Goal: Answer question/provide support: Share knowledge or assist other users

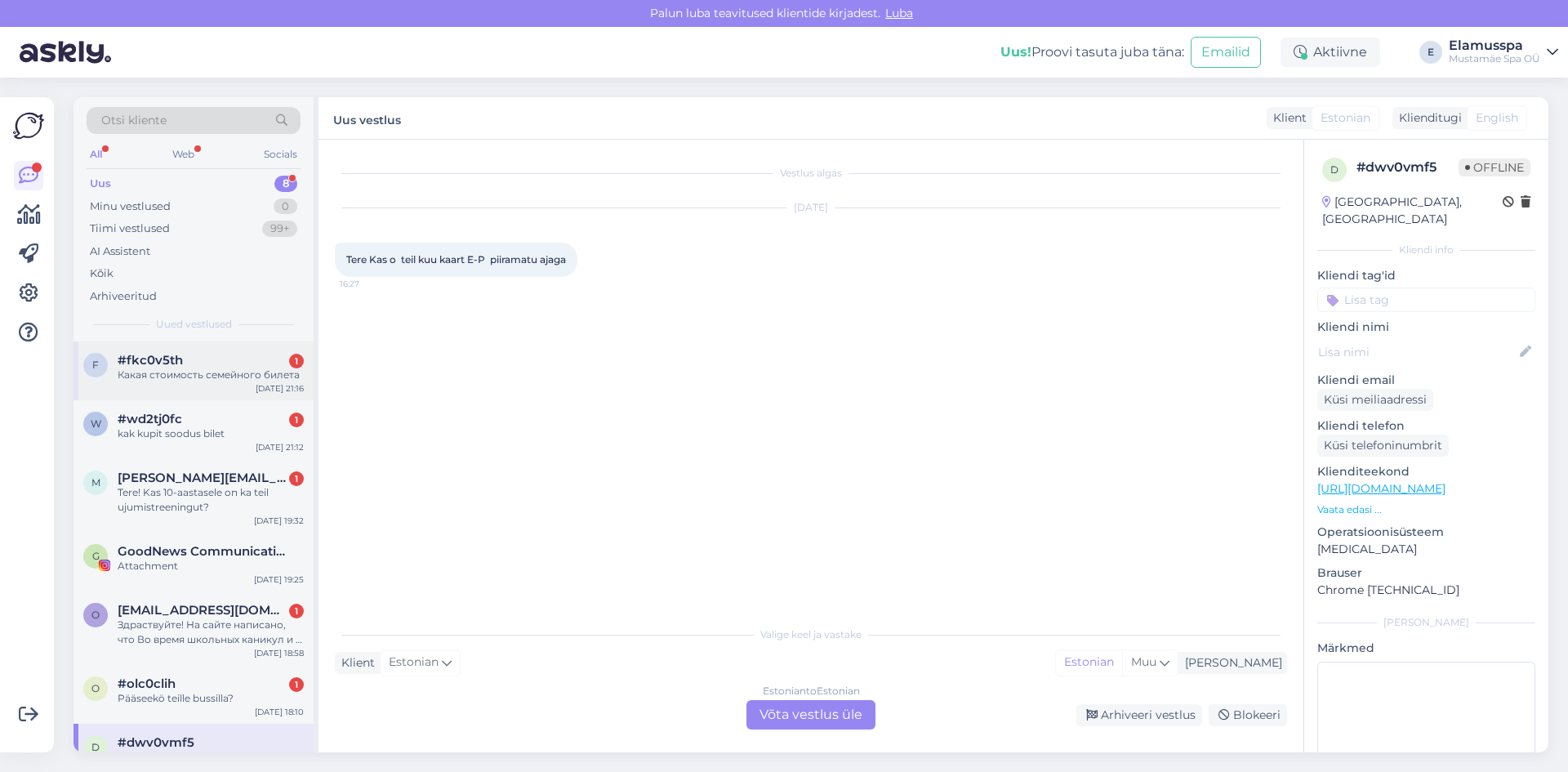
click at [231, 377] on div "Какая стоимость семейного билета" at bounding box center [210, 375] width 186 height 15
click at [785, 703] on div "Russian to Estonian Võta vestlus üle" at bounding box center [811, 715] width 129 height 29
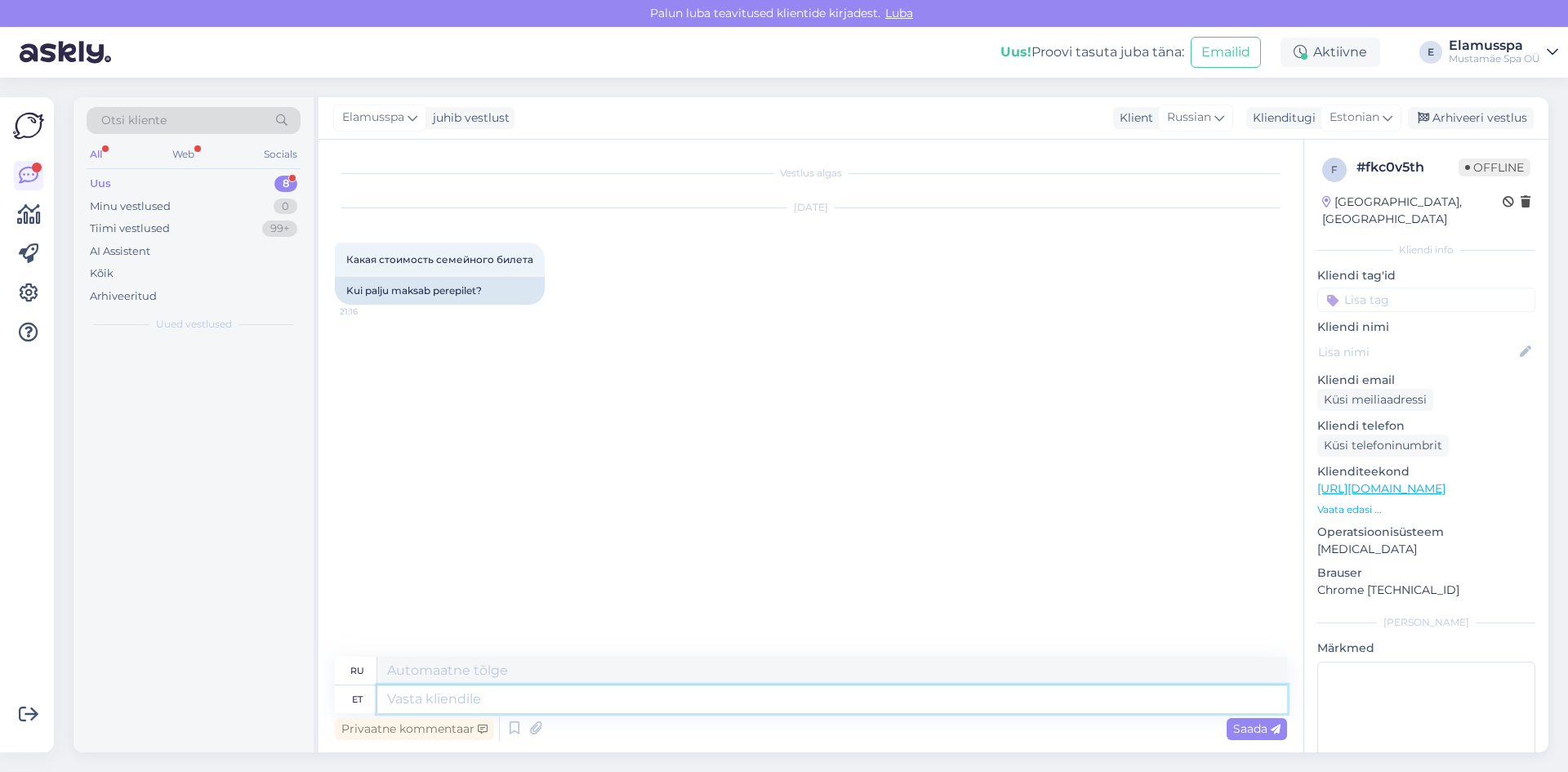
click at [686, 706] on textarea at bounding box center [831, 699] width 909 height 27
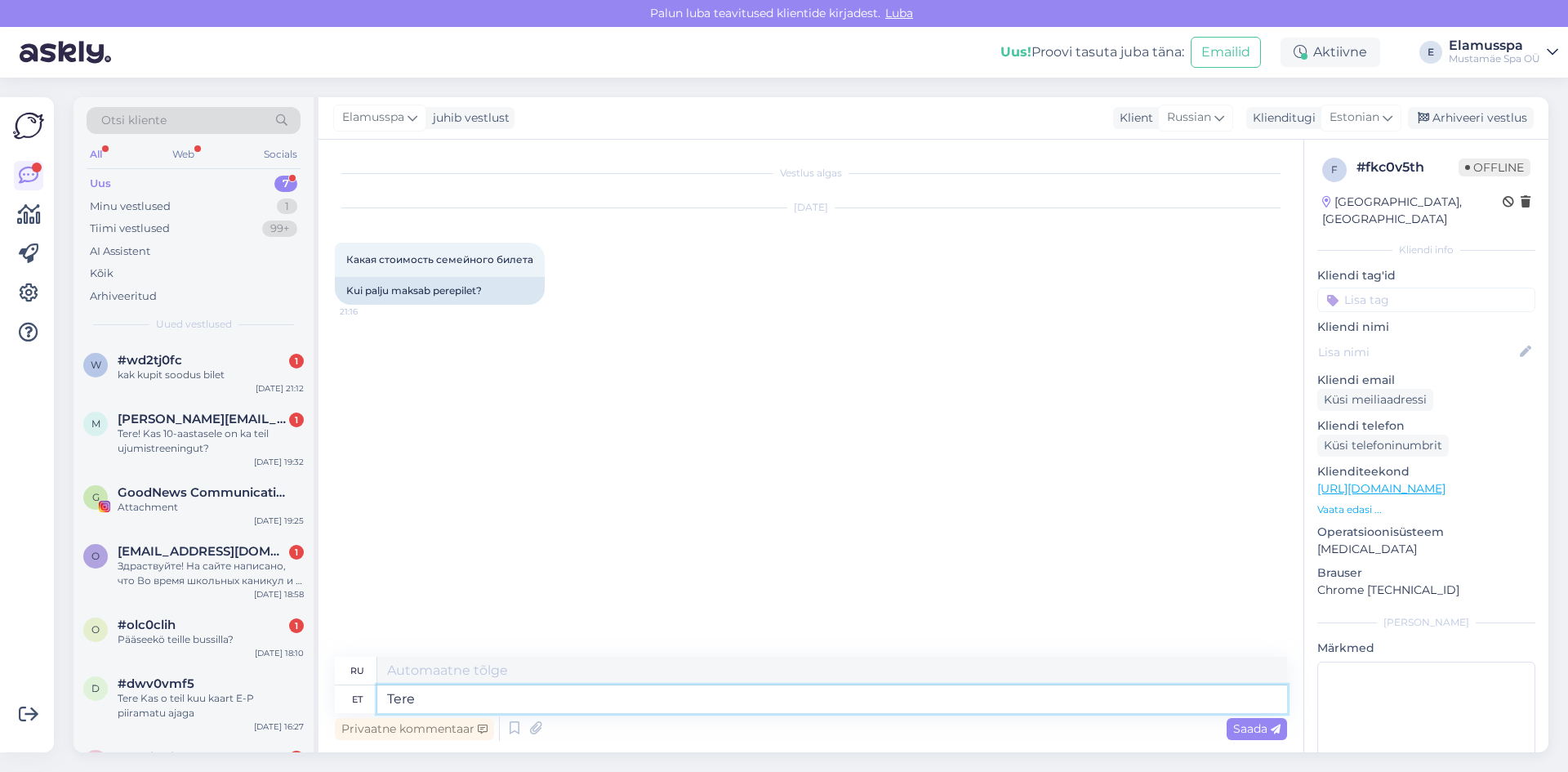
type textarea "Tere!"
type textarea "Привет"
type textarea "Tere!"
type textarea "Привет!"
type textarea "Tere! Hinnakirjaga s"
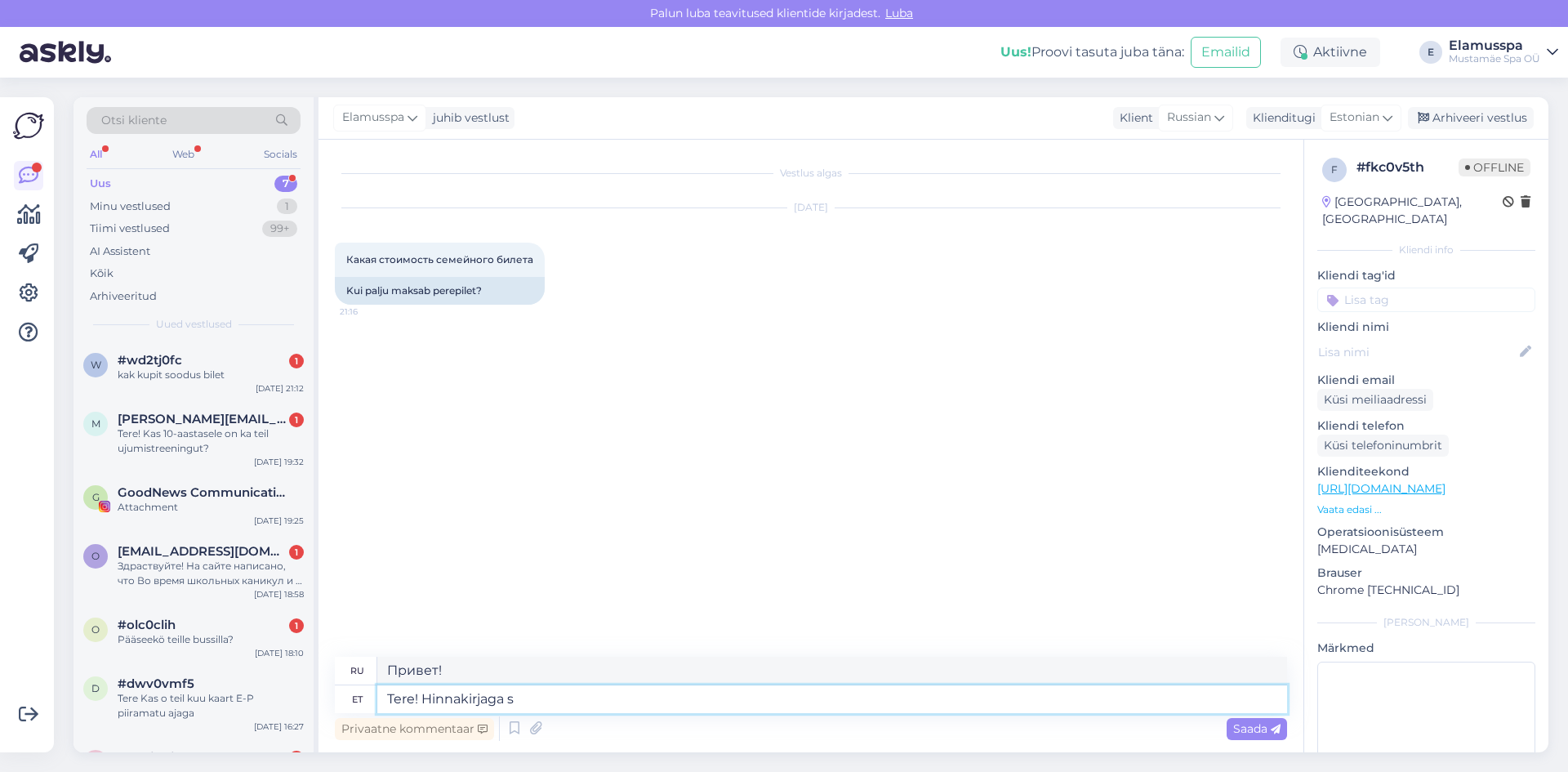
type textarea "Здравствуйте! С прайс-листом"
type textarea "Tere! Hinnakirjaga saa"
type textarea "Здравствуйте! Можете ли вы предоставить мне прайс-лист?"
type textarea "Tere! Hinnakirjaga saab"
type textarea "Здравствуйте! С прайс-листом вы можете"
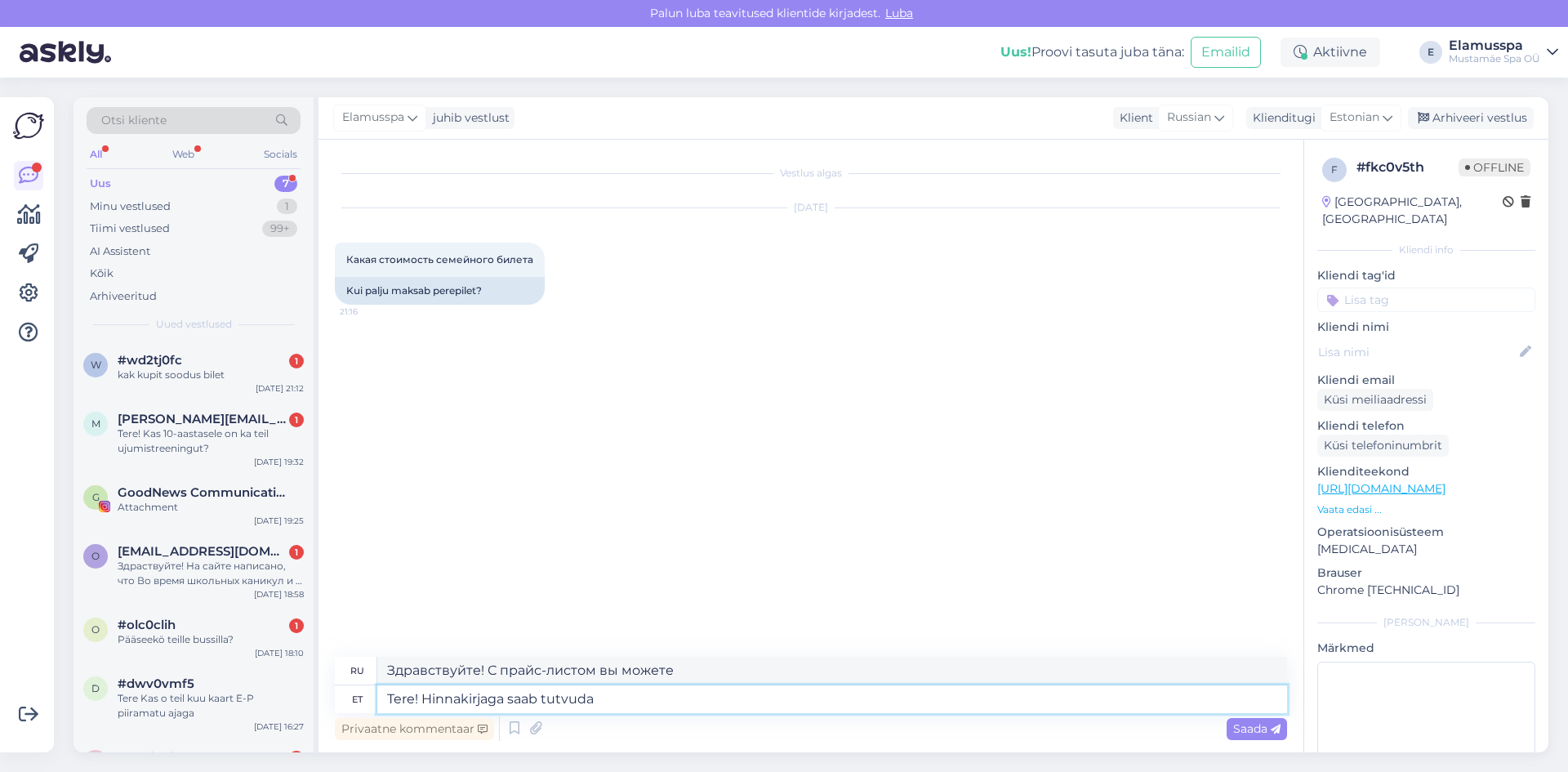
type textarea "Tere! Hinnakirjaga saab tutvuda"
type textarea "Здравствуйте! Вы можете посмотреть прайс-лист."
type textarea "Tere! Hinnakirjaga saab tutvuda siin:"
type textarea "Здравствуйте! Вы можете посмотреть прайс-лист здесь:"
paste textarea "[URL][DOMAIN_NAME]"
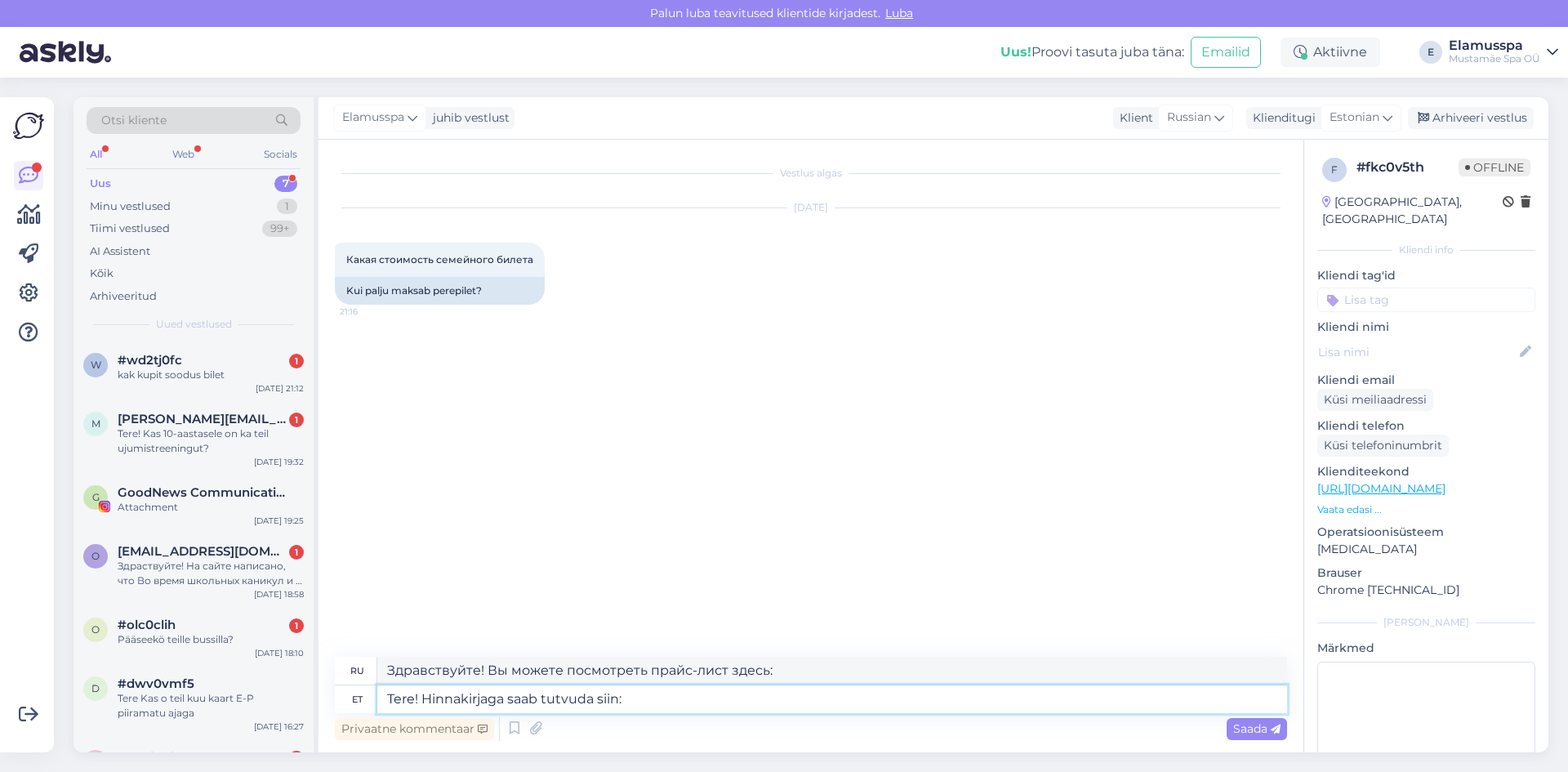
type textarea "Tere! Hinnakirjaga saab tutvuda siin: [URL][DOMAIN_NAME]"
type textarea "Здравствуйте! Прейскурант можно посмотреть здесь: [URL][DOMAIN_NAME]"
type textarea "Tere! Hinnakirjaga saab tutvuda siin: [URL][DOMAIN_NAME]"
click at [1245, 725] on span "Saada" at bounding box center [1257, 728] width 47 height 15
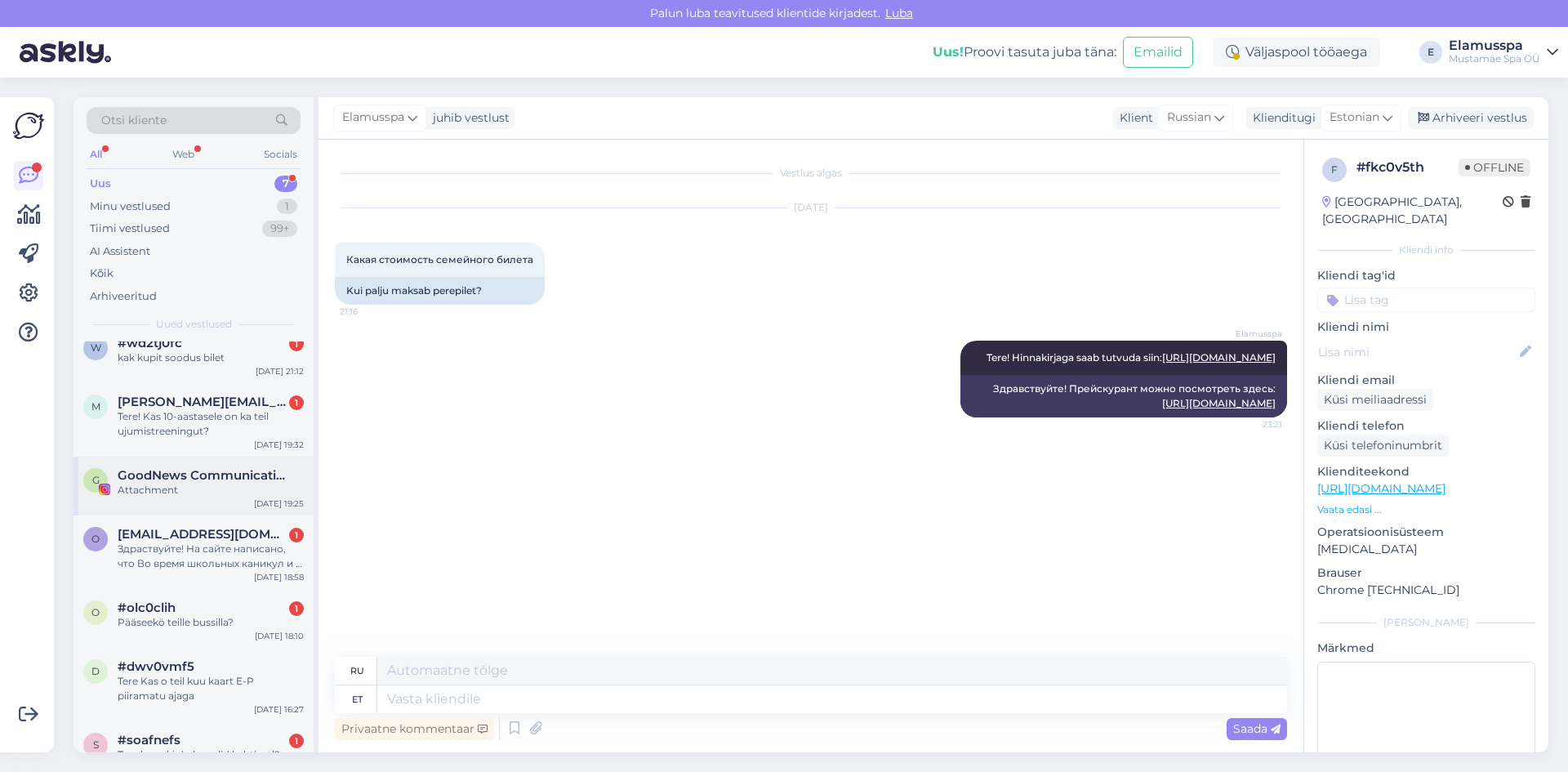
scroll to position [45, 0]
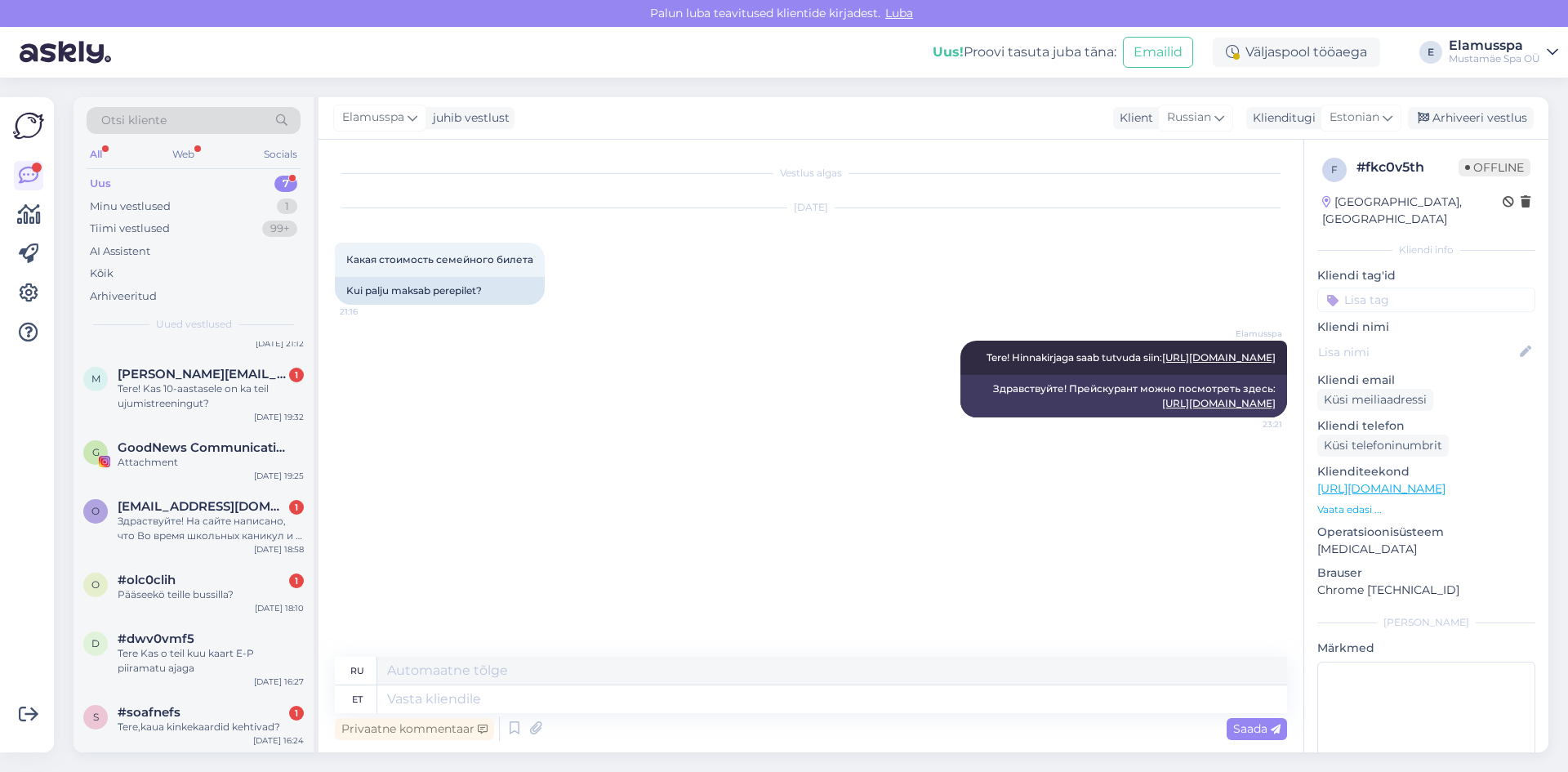
drag, startPoint x: 460, startPoint y: 420, endPoint x: 366, endPoint y: 236, distance: 206.6
click at [366, 236] on div "Vestlus algas [DATE] Какая стоимость семейного билета 21:16 Kui palju maksab pe…" at bounding box center [818, 399] width 967 height 486
click at [366, 236] on div "[DATE] Какая стоимость семейного билета 21:16 Kui palju maksab perepilet?" at bounding box center [810, 256] width 952 height 133
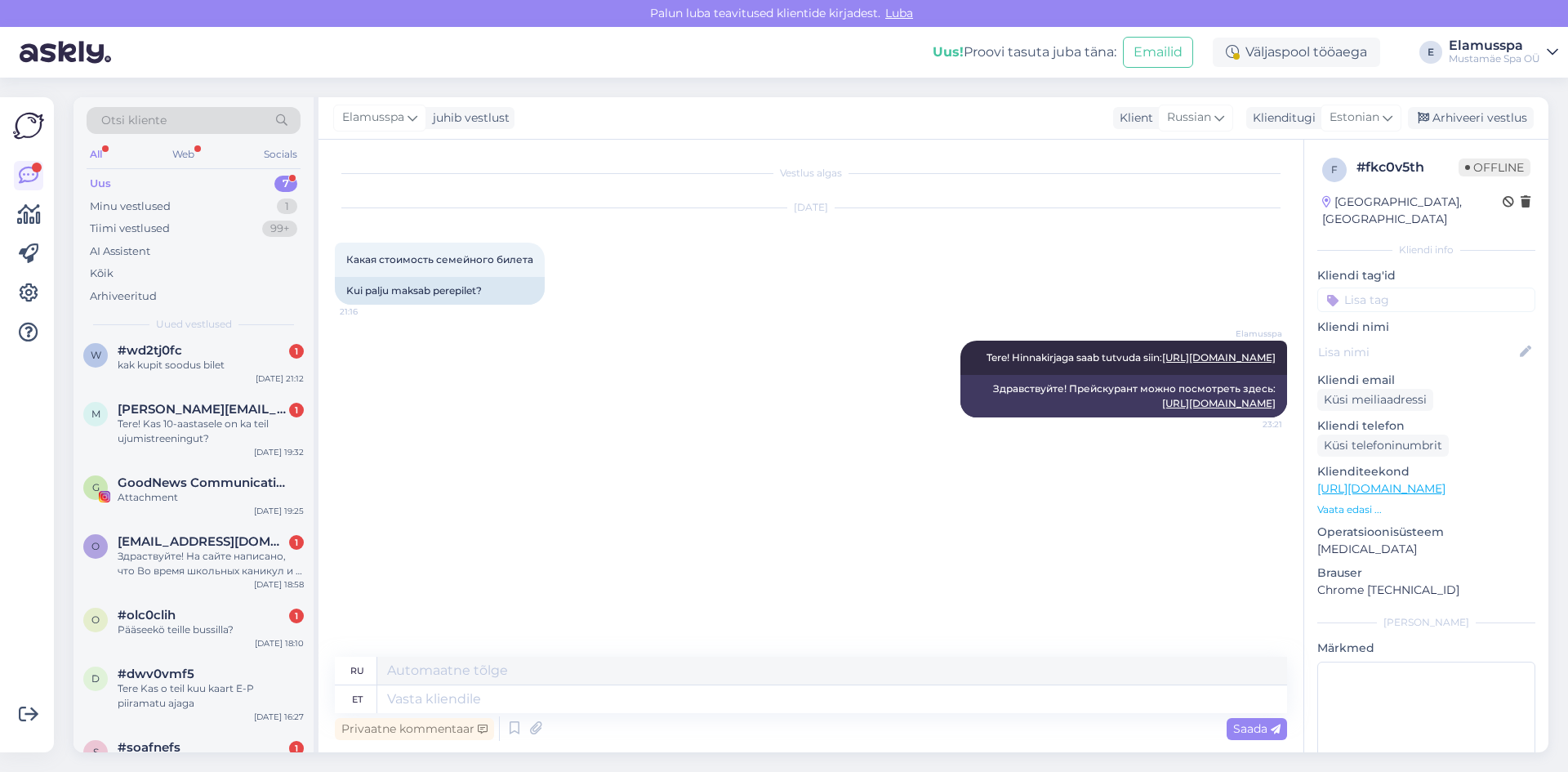
scroll to position [0, 0]
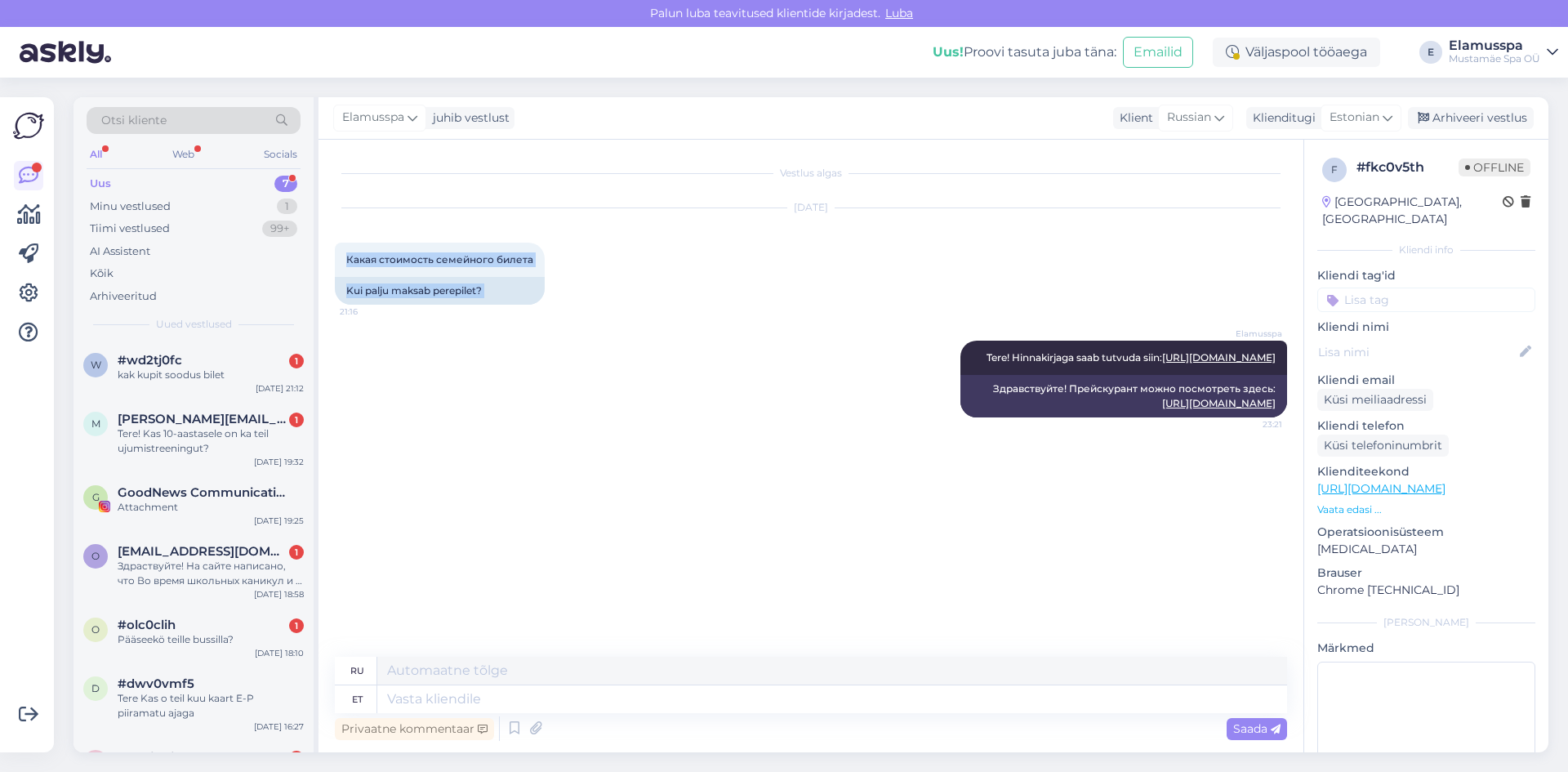
drag, startPoint x: 612, startPoint y: 338, endPoint x: 331, endPoint y: 250, distance: 294.5
click at [331, 250] on div "Vestlus algas [DATE] Какая стоимость семейного билета 21:16 Kui palju maksab pe…" at bounding box center [810, 446] width 985 height 613
click at [343, 254] on div "Какая стоимость семейного билета 21:16" at bounding box center [439, 260] width 210 height 34
